Goal: Transaction & Acquisition: Book appointment/travel/reservation

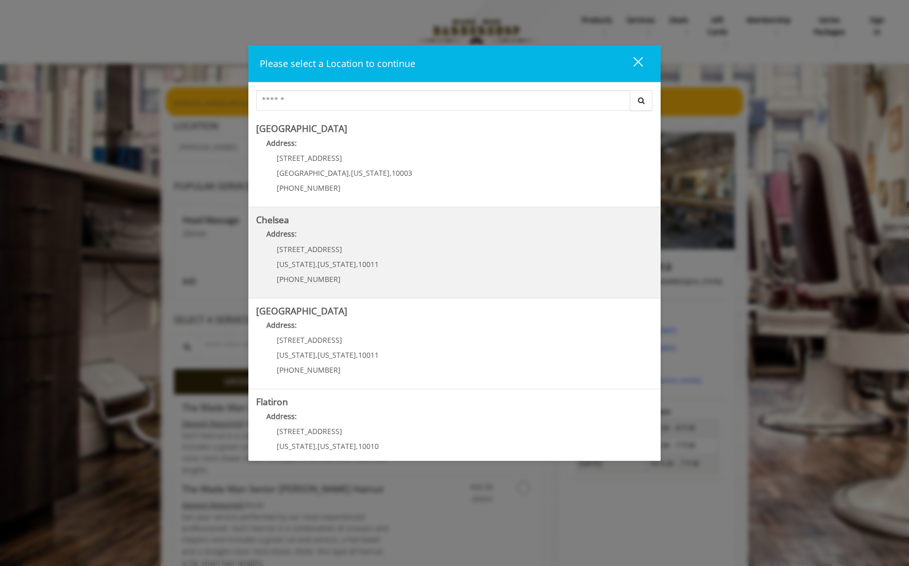
click at [333, 252] on span "[STREET_ADDRESS]" at bounding box center [309, 249] width 65 height 10
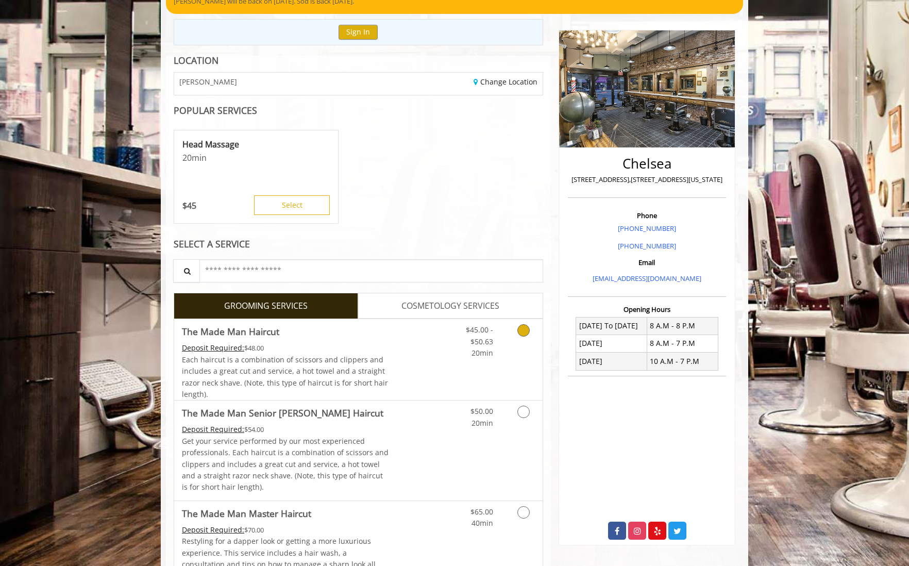
scroll to position [103, 0]
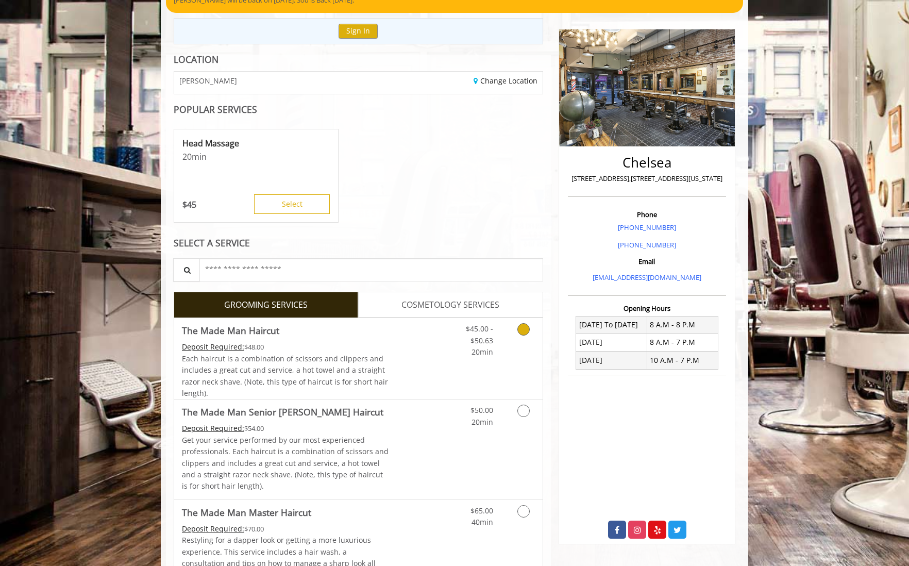
click at [524, 326] on icon "Grooming services" at bounding box center [523, 329] width 12 height 12
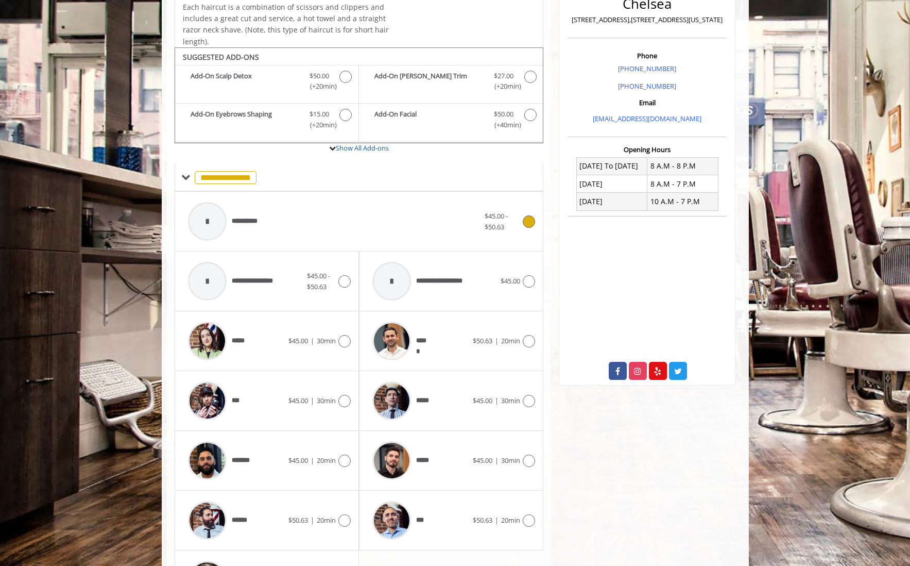
scroll to position [309, 0]
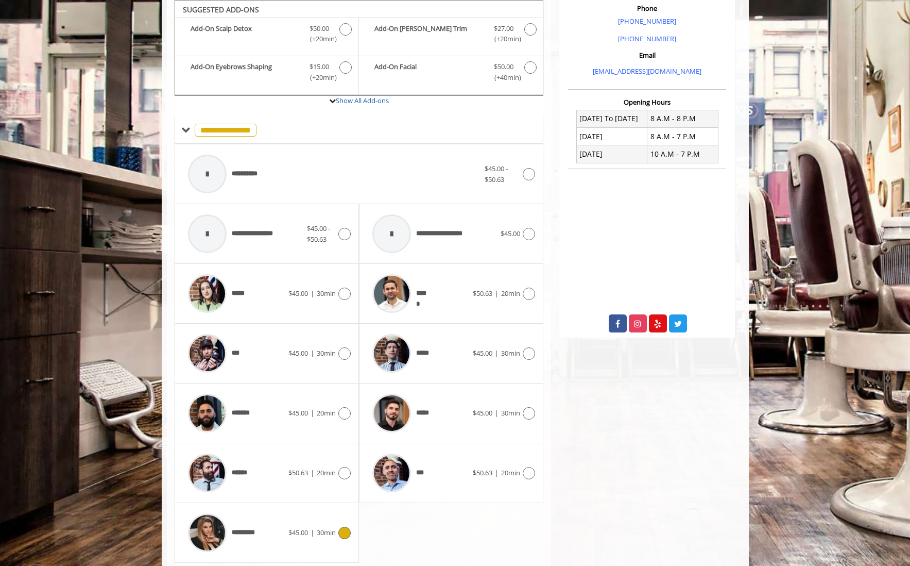
click at [346, 540] on div "********* $45.00 | 30min" at bounding box center [267, 532] width 168 height 49
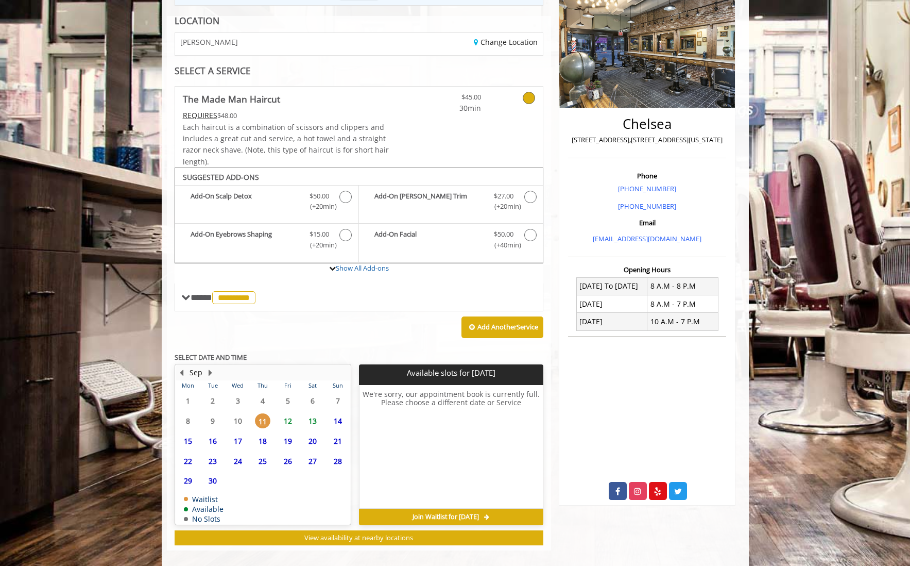
scroll to position [152, 0]
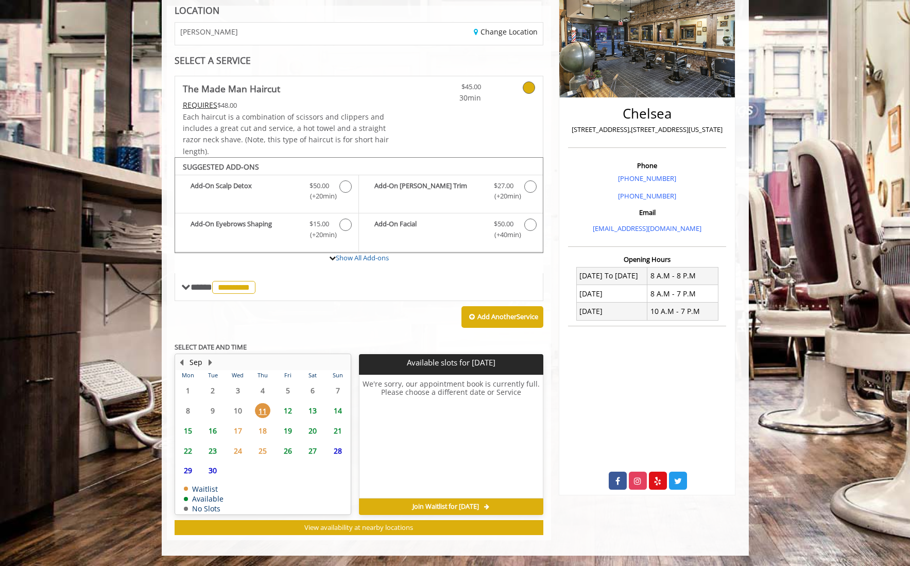
click at [286, 410] on span "12" at bounding box center [287, 410] width 15 height 15
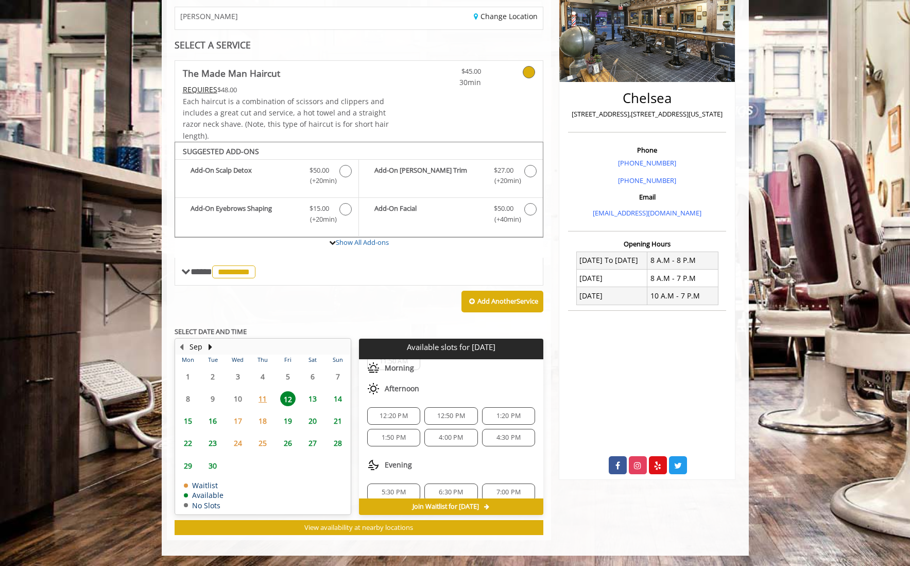
scroll to position [52, 0]
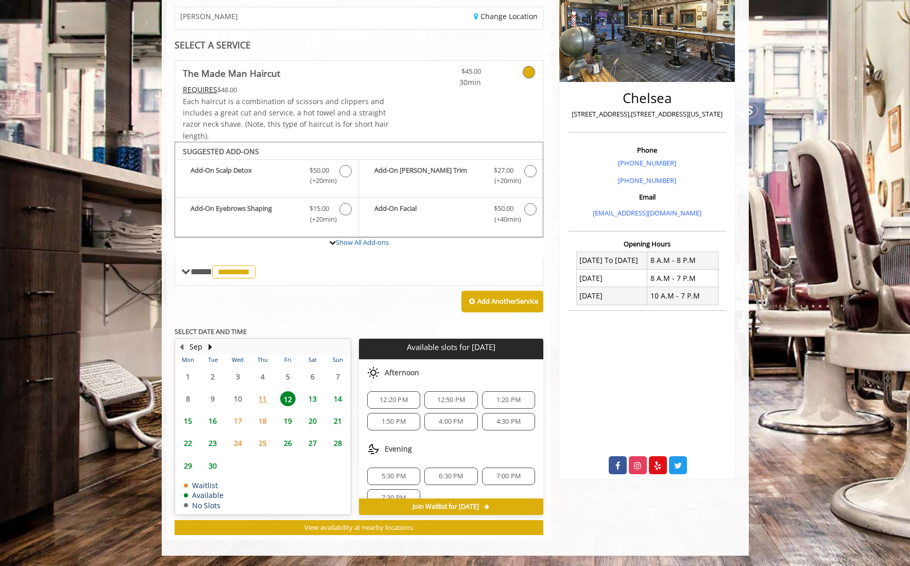
click at [392, 476] on span "5:30 PM" at bounding box center [394, 476] width 24 height 8
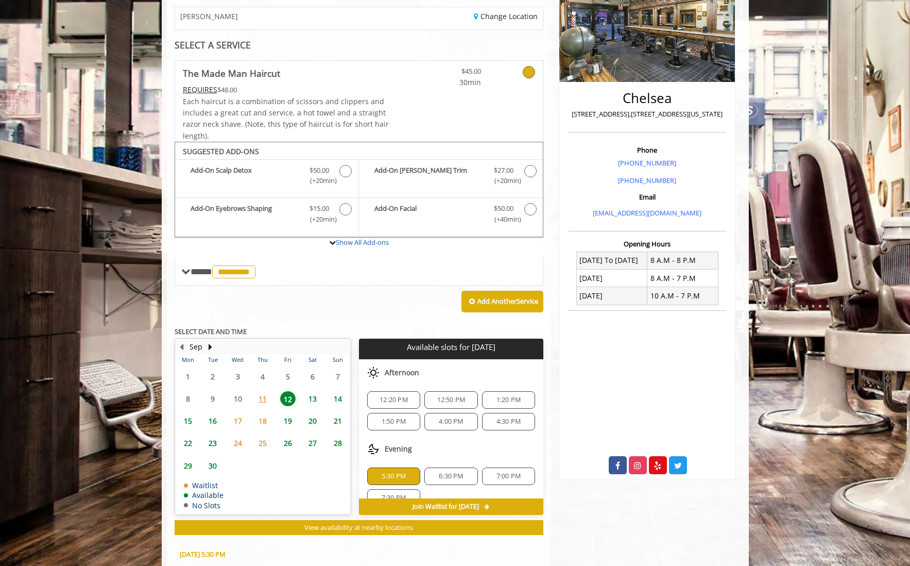
scroll to position [354, 0]
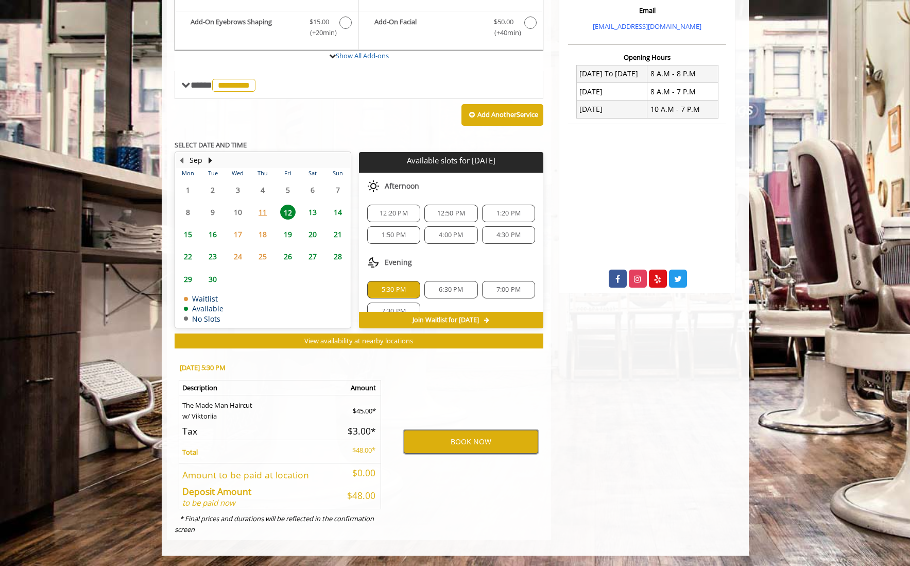
click at [426, 436] on button "BOOK NOW" at bounding box center [471, 442] width 134 height 24
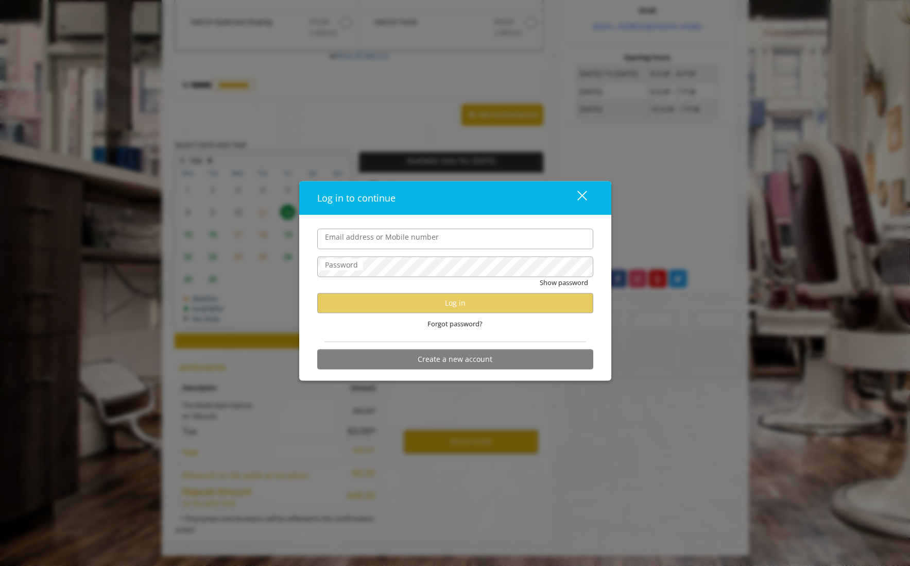
type input "**********"
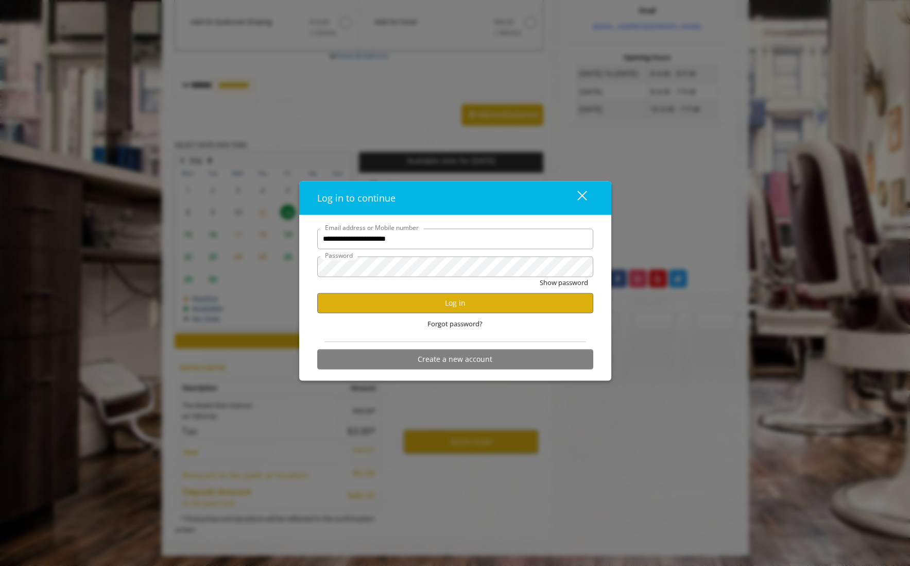
scroll to position [0, 0]
click at [433, 302] on button "Log in" at bounding box center [455, 303] width 276 height 20
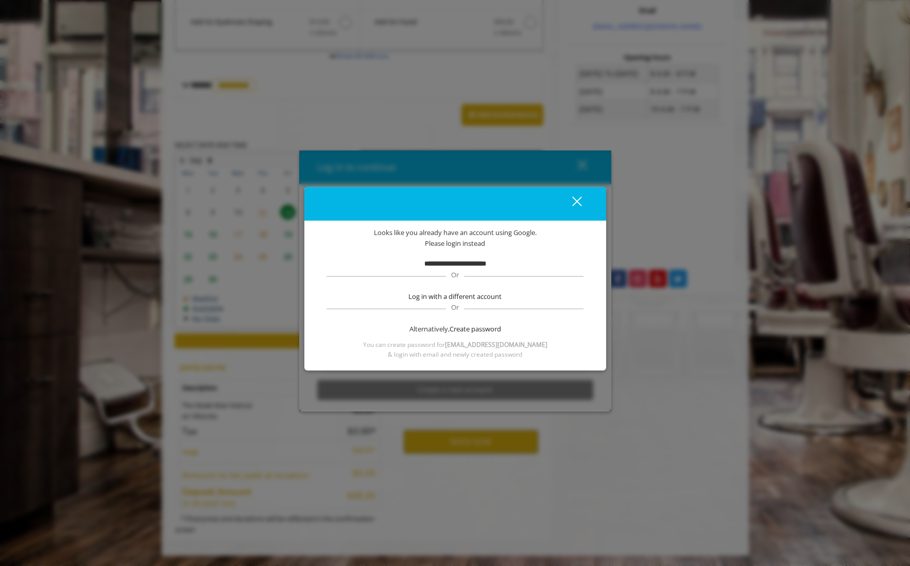
click at [459, 265] on b "**********" at bounding box center [456, 263] width 62 height 7
click at [576, 206] on div "close" at bounding box center [571, 203] width 21 height 15
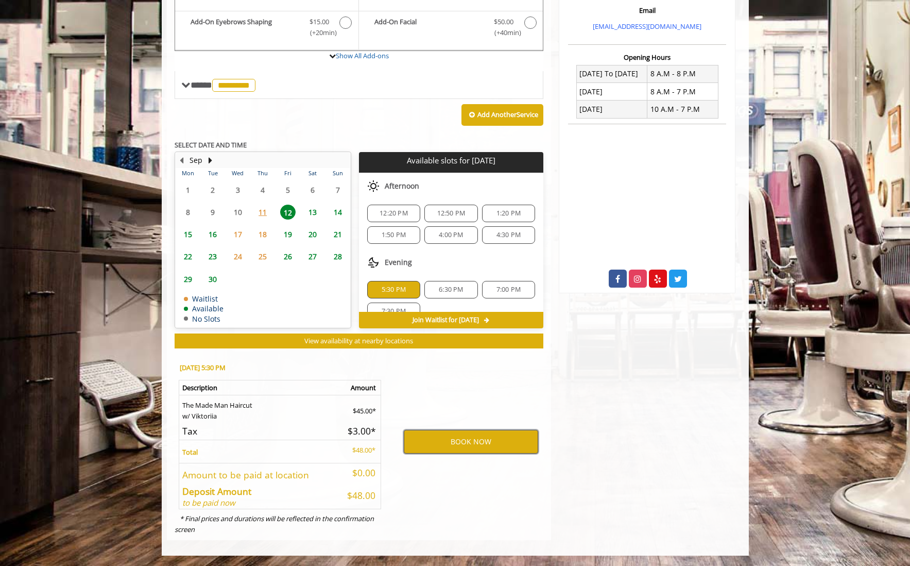
click at [449, 443] on button "BOOK NOW" at bounding box center [471, 442] width 134 height 24
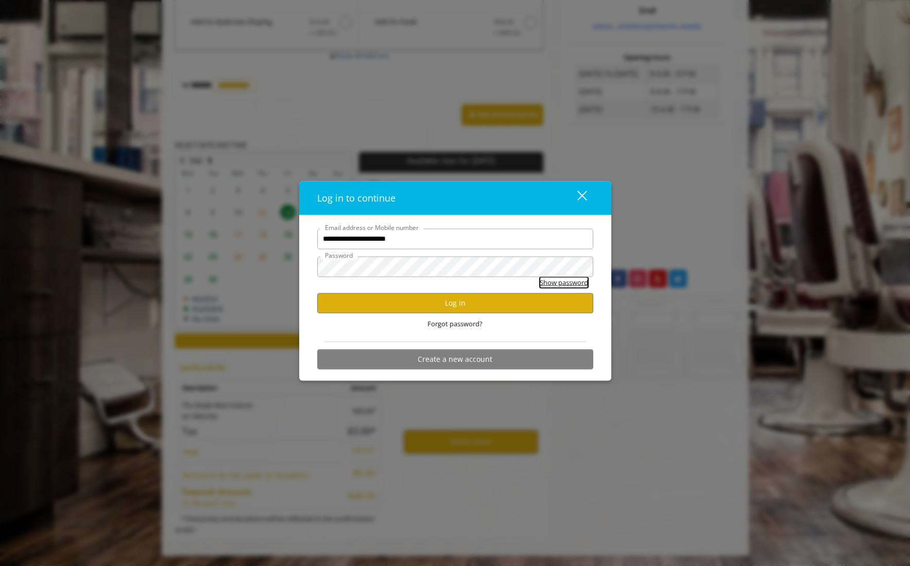
click at [555, 279] on button "Show password" at bounding box center [564, 282] width 48 height 11
click at [453, 304] on button "Log in" at bounding box center [455, 303] width 276 height 20
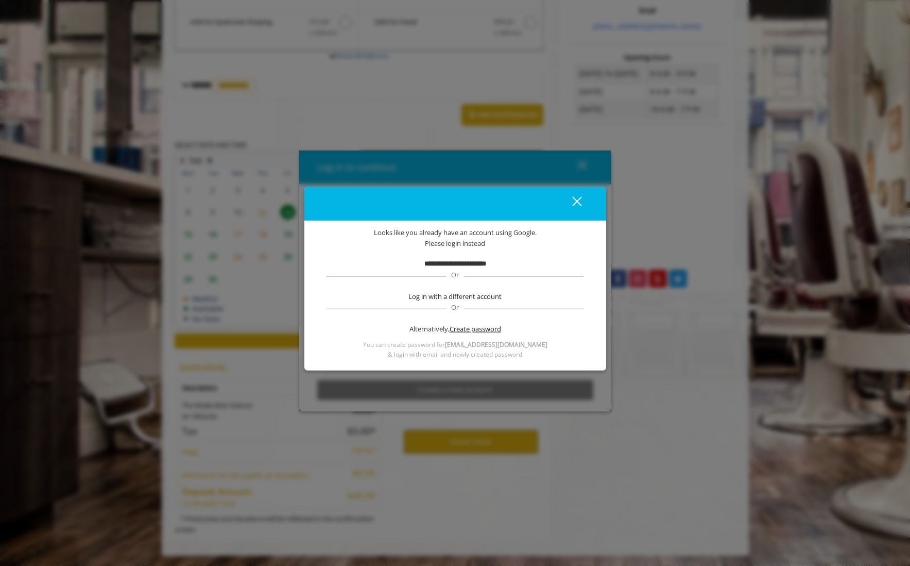
click at [460, 327] on span "Create password" at bounding box center [476, 329] width 52 height 11
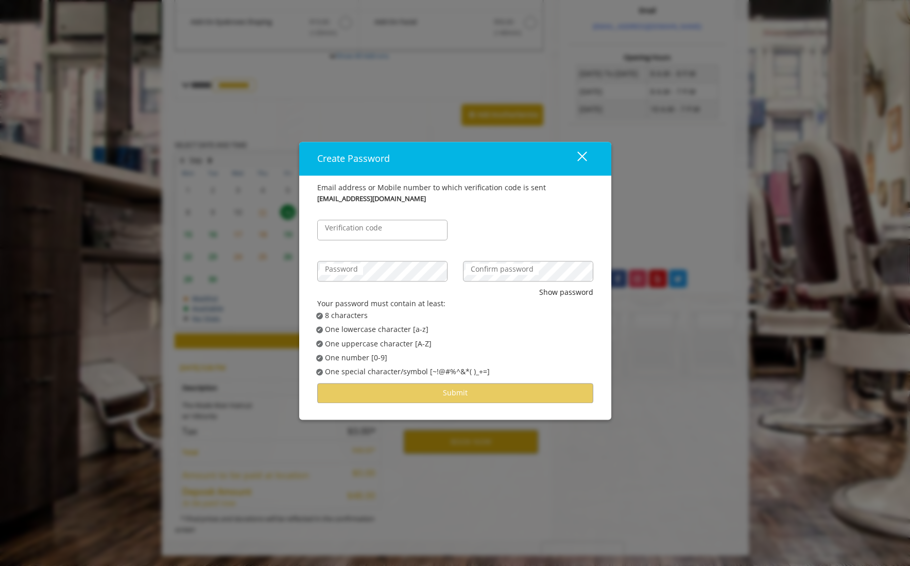
click at [365, 231] on label "Verification code" at bounding box center [353, 227] width 67 height 11
click at [365, 231] on input "Verification code" at bounding box center [382, 229] width 130 height 21
type input "******"
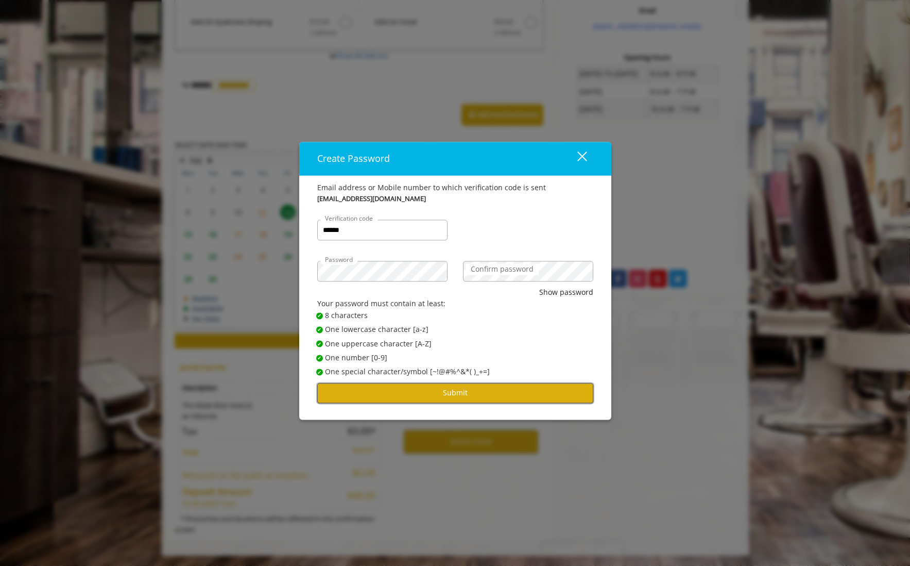
click at [468, 391] on button "Submit" at bounding box center [455, 393] width 276 height 20
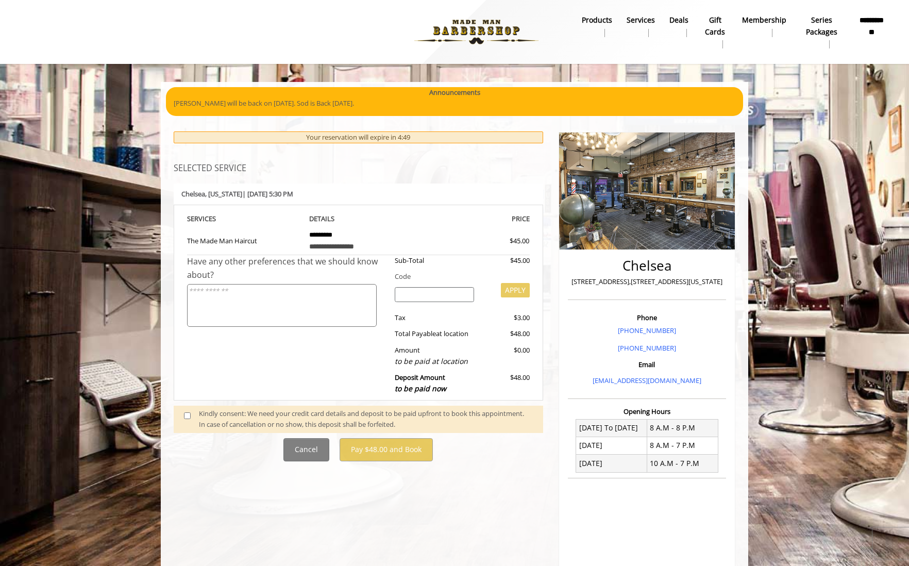
click at [183, 414] on span at bounding box center [191, 419] width 30 height 22
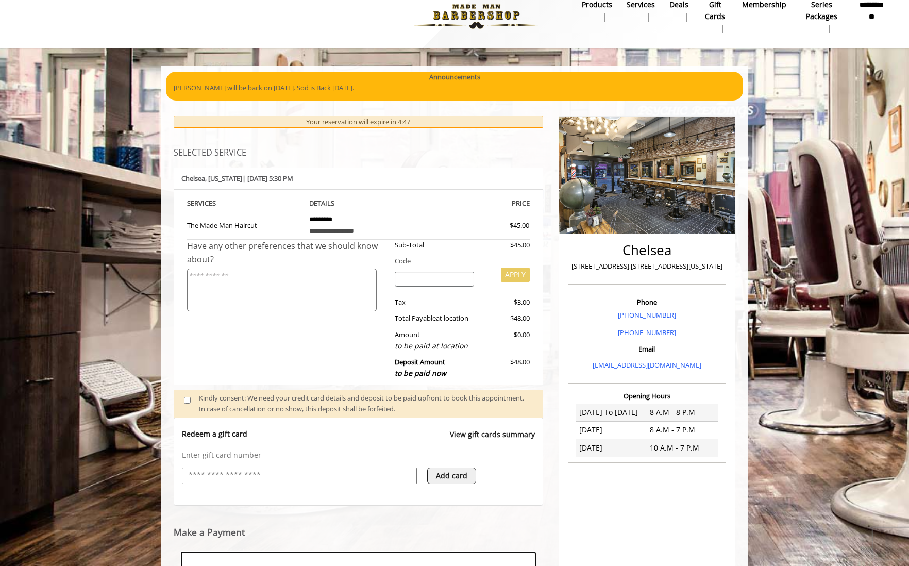
scroll to position [170, 0]
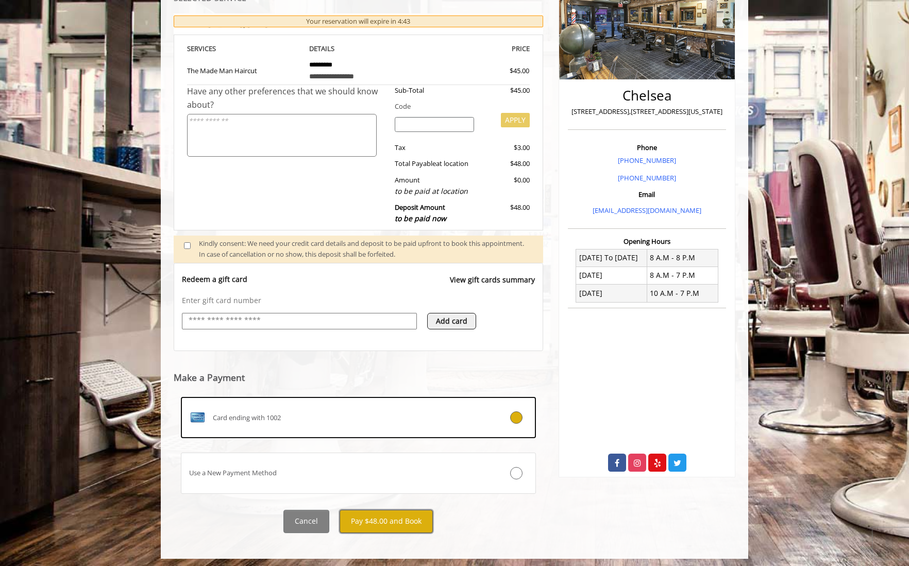
click at [370, 519] on button "Pay $48.00 and Book" at bounding box center [386, 521] width 93 height 23
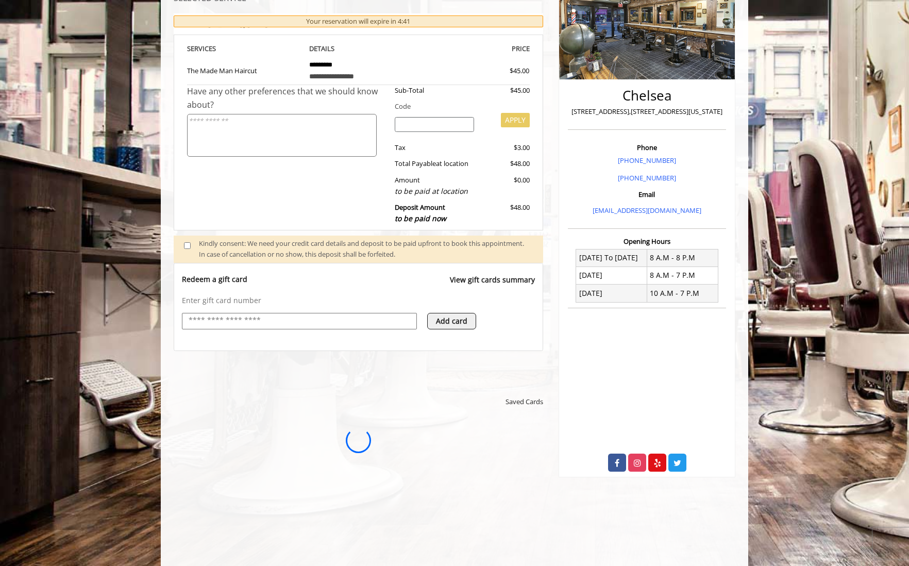
scroll to position [0, 0]
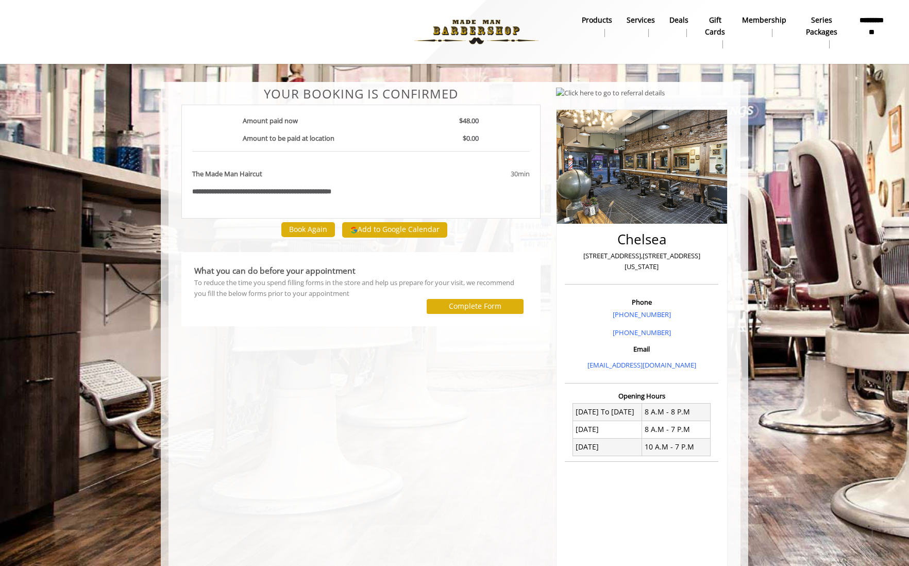
drag, startPoint x: 452, startPoint y: 411, endPoint x: 452, endPoint y: 397, distance: 13.9
click at [452, 411] on div "**********" at bounding box center [361, 358] width 375 height 543
